Goal: Task Accomplishment & Management: Complete application form

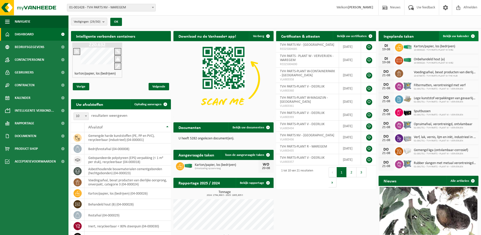
click at [474, 36] on span at bounding box center [473, 36] width 10 height 10
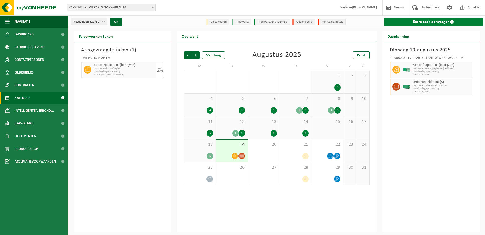
click at [450, 22] on span at bounding box center [452, 22] width 4 height 4
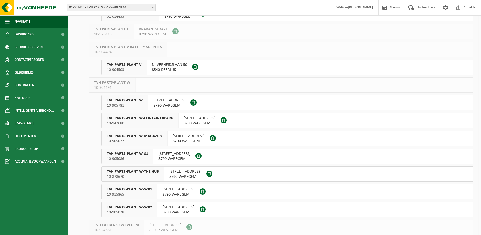
scroll to position [348, 0]
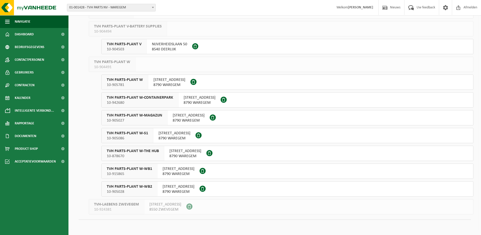
click at [144, 114] on span "TVH PARTS-PLANT W-MAGAZIJN" at bounding box center [135, 115] width 56 height 5
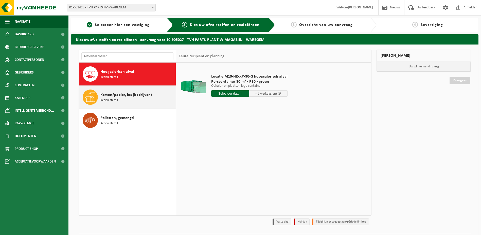
click at [118, 98] on span "Recipiënten: 1" at bounding box center [110, 100] width 18 height 5
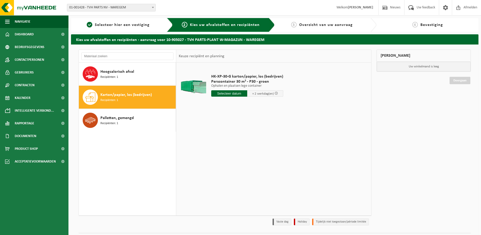
click at [228, 95] on input "text" at bounding box center [229, 93] width 36 height 6
click at [235, 144] on div "20" at bounding box center [233, 146] width 9 height 8
type input "Van 2025-08-20"
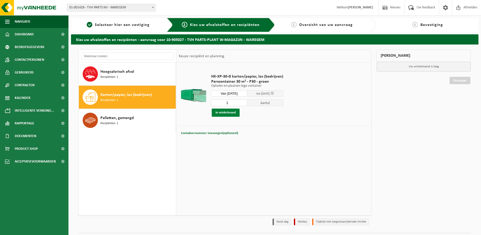
click at [239, 110] on button "In winkelmand" at bounding box center [226, 112] width 28 height 8
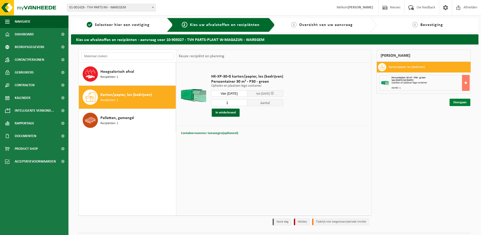
click at [457, 101] on link "Doorgaan" at bounding box center [460, 101] width 21 height 7
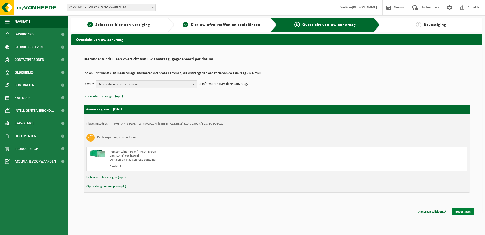
click at [463, 212] on link "Bevestigen" at bounding box center [463, 211] width 23 height 7
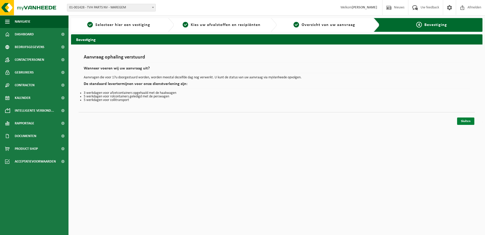
click at [467, 121] on link "Sluiten" at bounding box center [465, 120] width 17 height 7
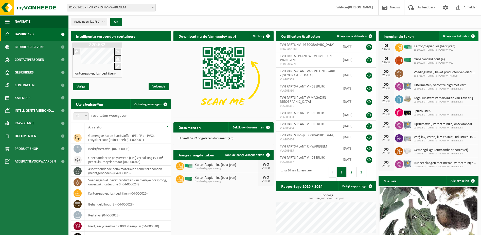
click at [474, 36] on span at bounding box center [473, 36] width 10 height 10
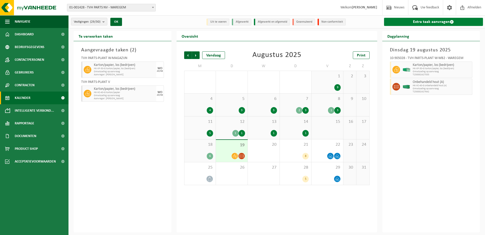
click at [451, 21] on span at bounding box center [452, 22] width 4 height 4
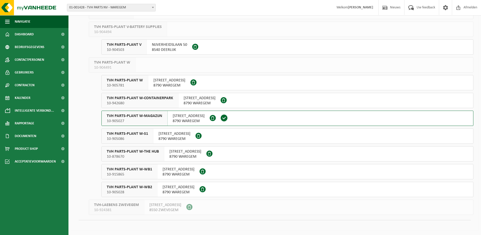
scroll to position [348, 0]
click at [147, 188] on span "TVH PARTS-PLANT W-WB2" at bounding box center [129, 186] width 45 height 5
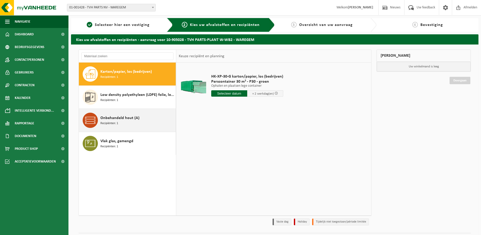
click at [111, 116] on span "Onbehandeld hout (A)" at bounding box center [120, 118] width 39 height 6
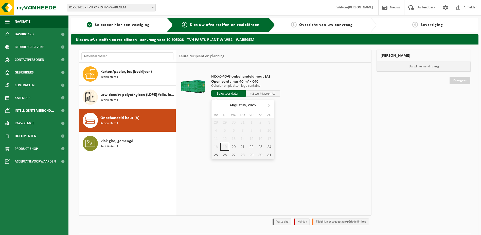
click at [227, 93] on input "text" at bounding box center [228, 93] width 35 height 6
click at [235, 145] on div "20" at bounding box center [233, 146] width 9 height 8
type input "Van 2025-08-20"
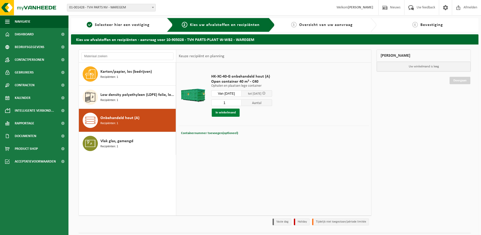
click at [223, 112] on button "In winkelmand" at bounding box center [226, 112] width 28 height 8
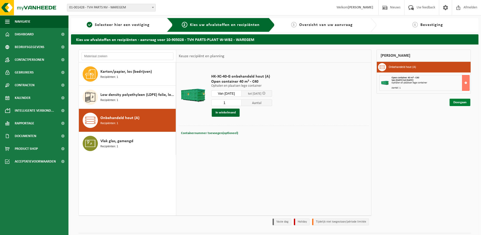
click at [461, 103] on link "Doorgaan" at bounding box center [460, 101] width 21 height 7
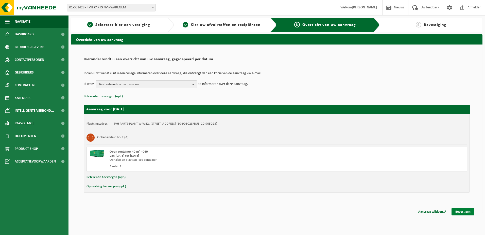
click at [462, 210] on link "Bevestigen" at bounding box center [463, 211] width 23 height 7
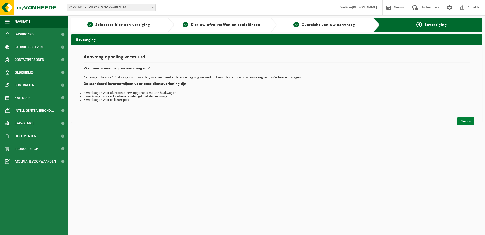
click at [469, 120] on link "Sluiten" at bounding box center [465, 120] width 17 height 7
